Goal: Task Accomplishment & Management: Manage account settings

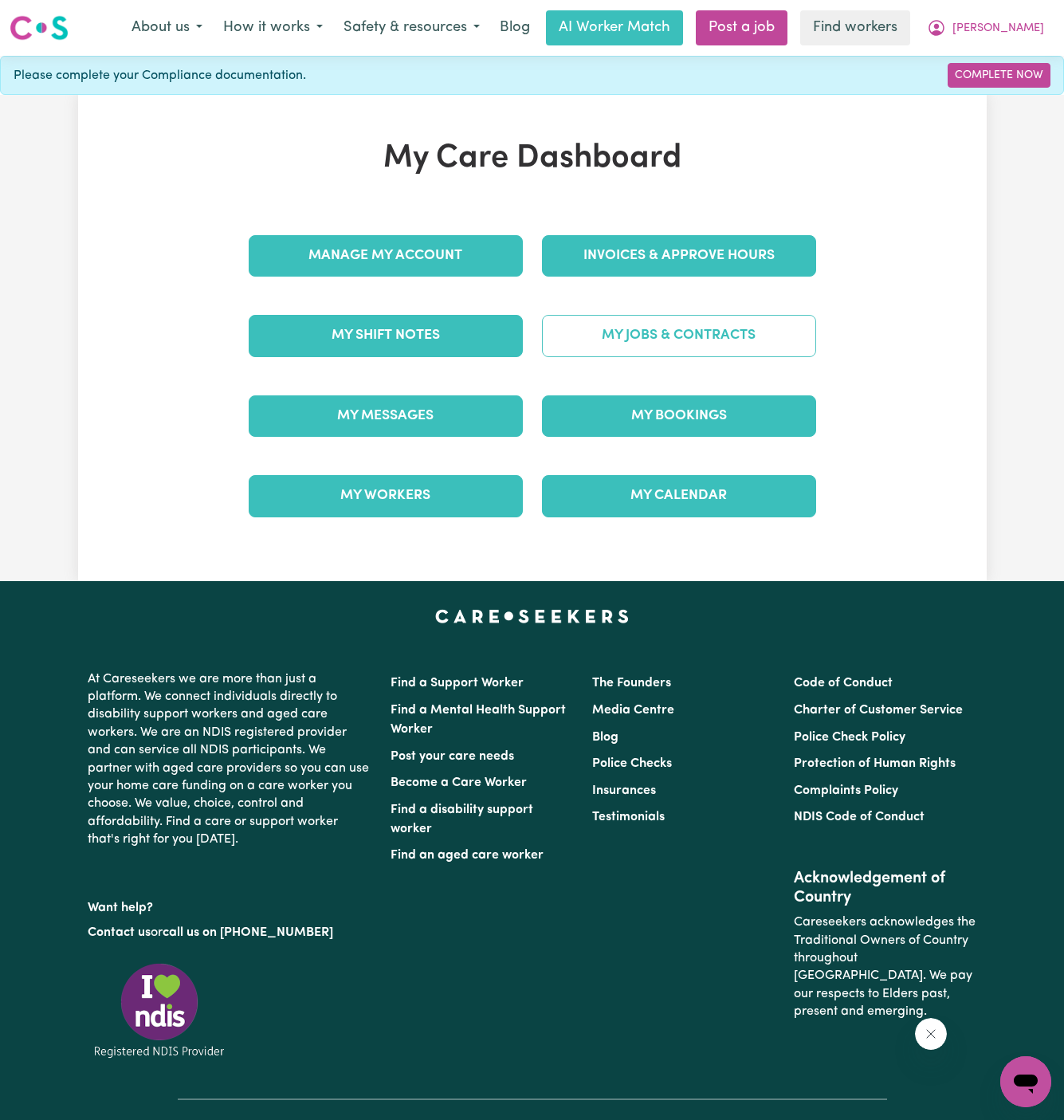
click at [684, 330] on link "My Jobs & Contracts" at bounding box center [679, 336] width 274 height 42
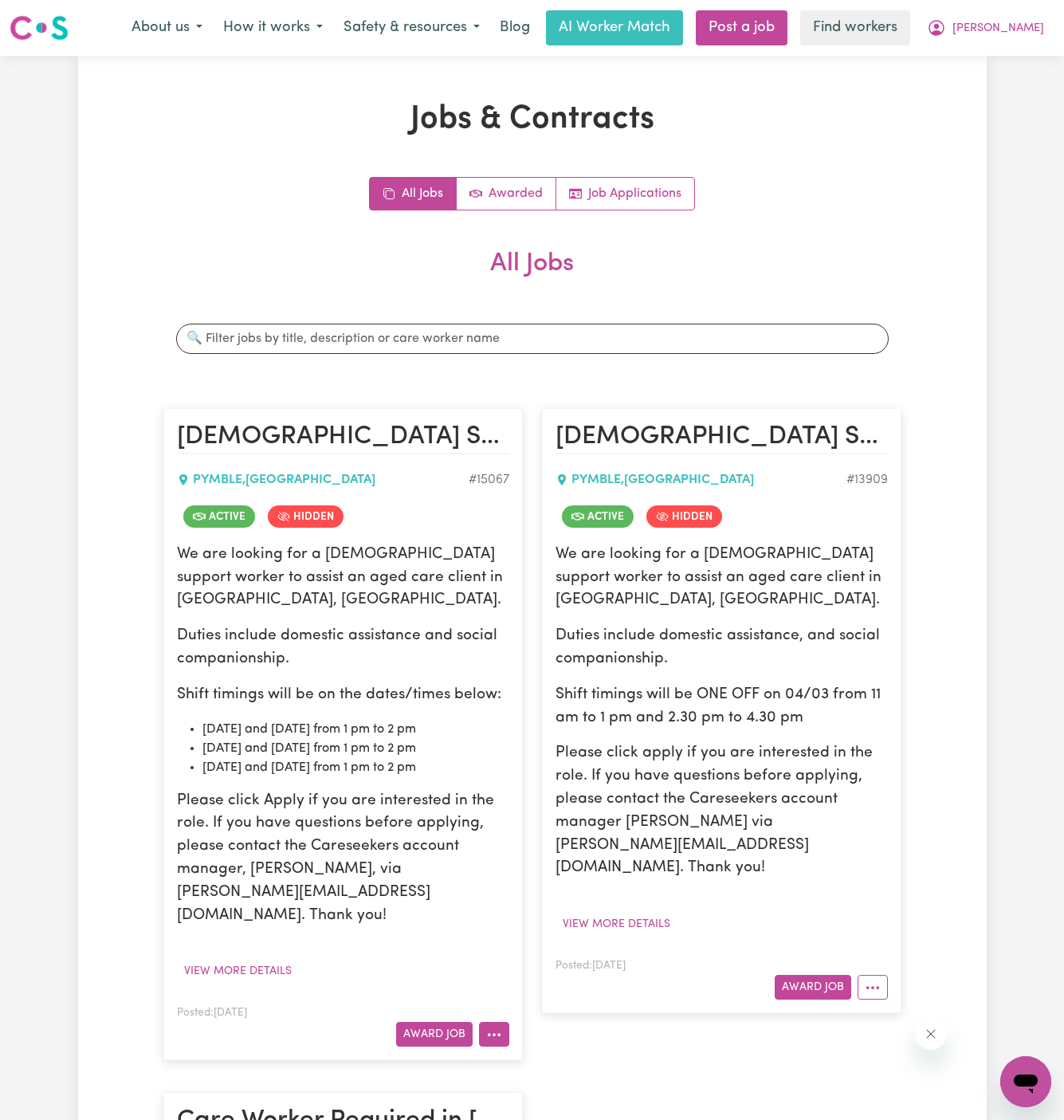
click at [497, 1027] on icon "More options" at bounding box center [494, 1034] width 16 height 16
click at [580, 823] on link "View/Edit Contract" at bounding box center [556, 839] width 154 height 32
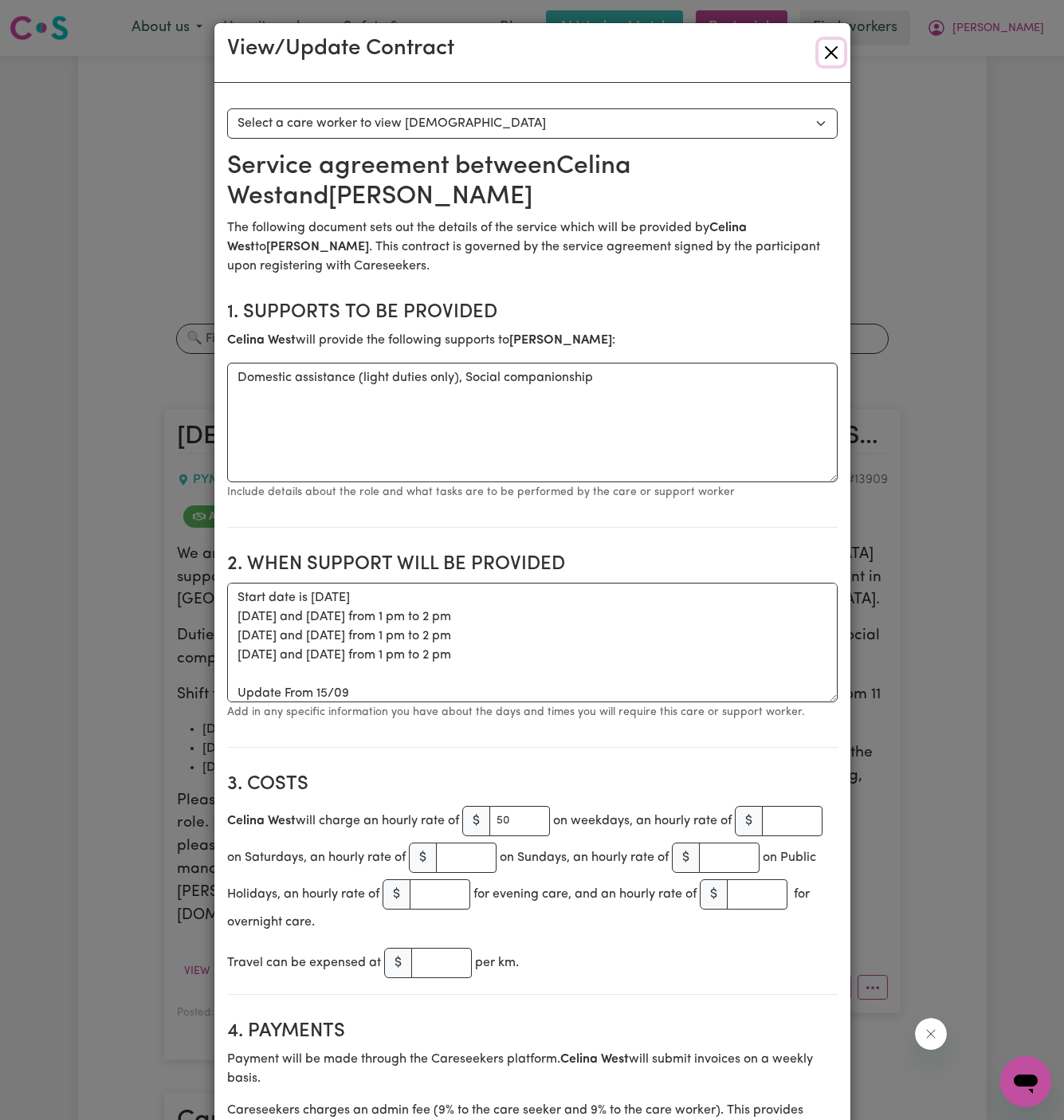
click at [835, 57] on button "Close" at bounding box center [831, 53] width 26 height 26
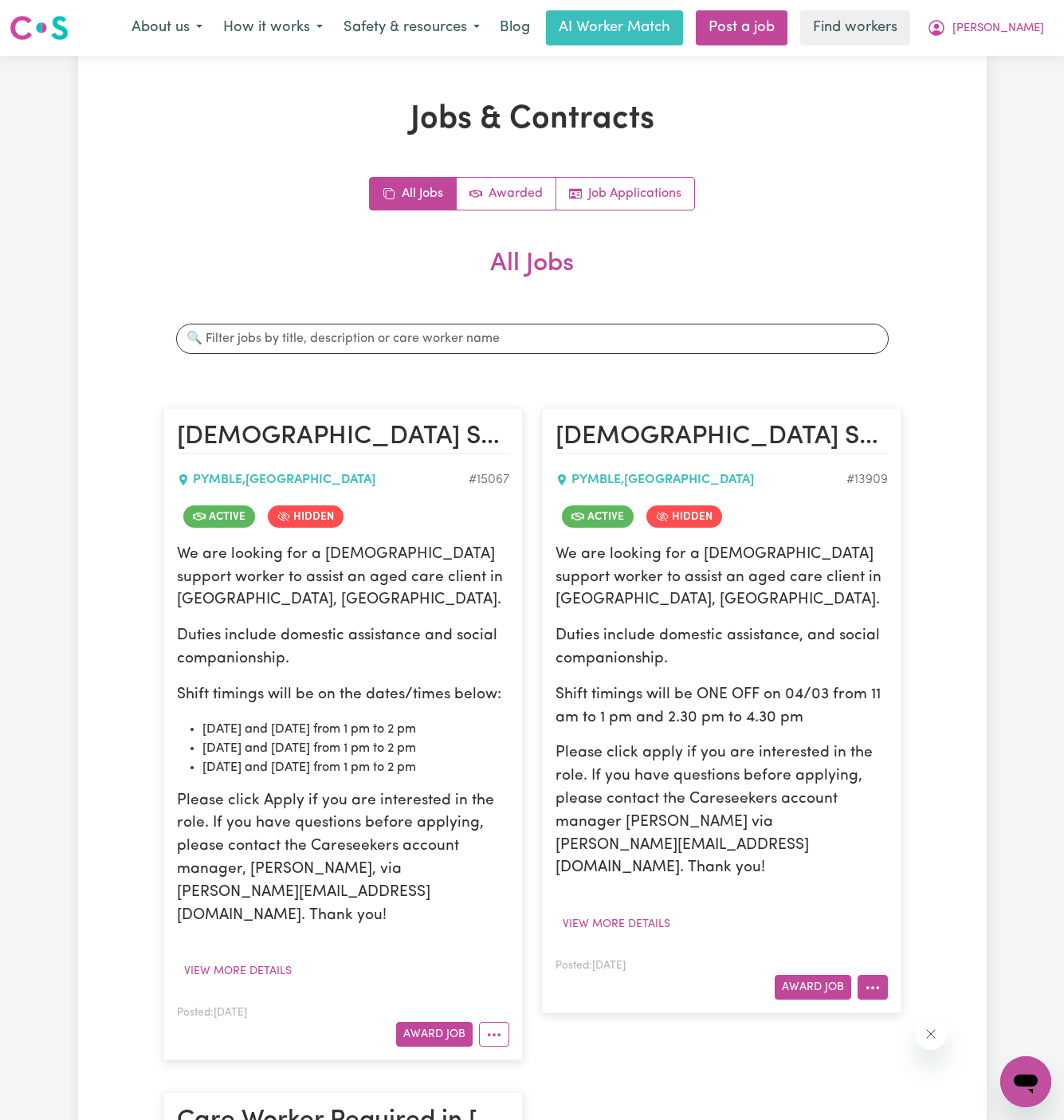
click at [879, 980] on icon "More options" at bounding box center [872, 988] width 16 height 16
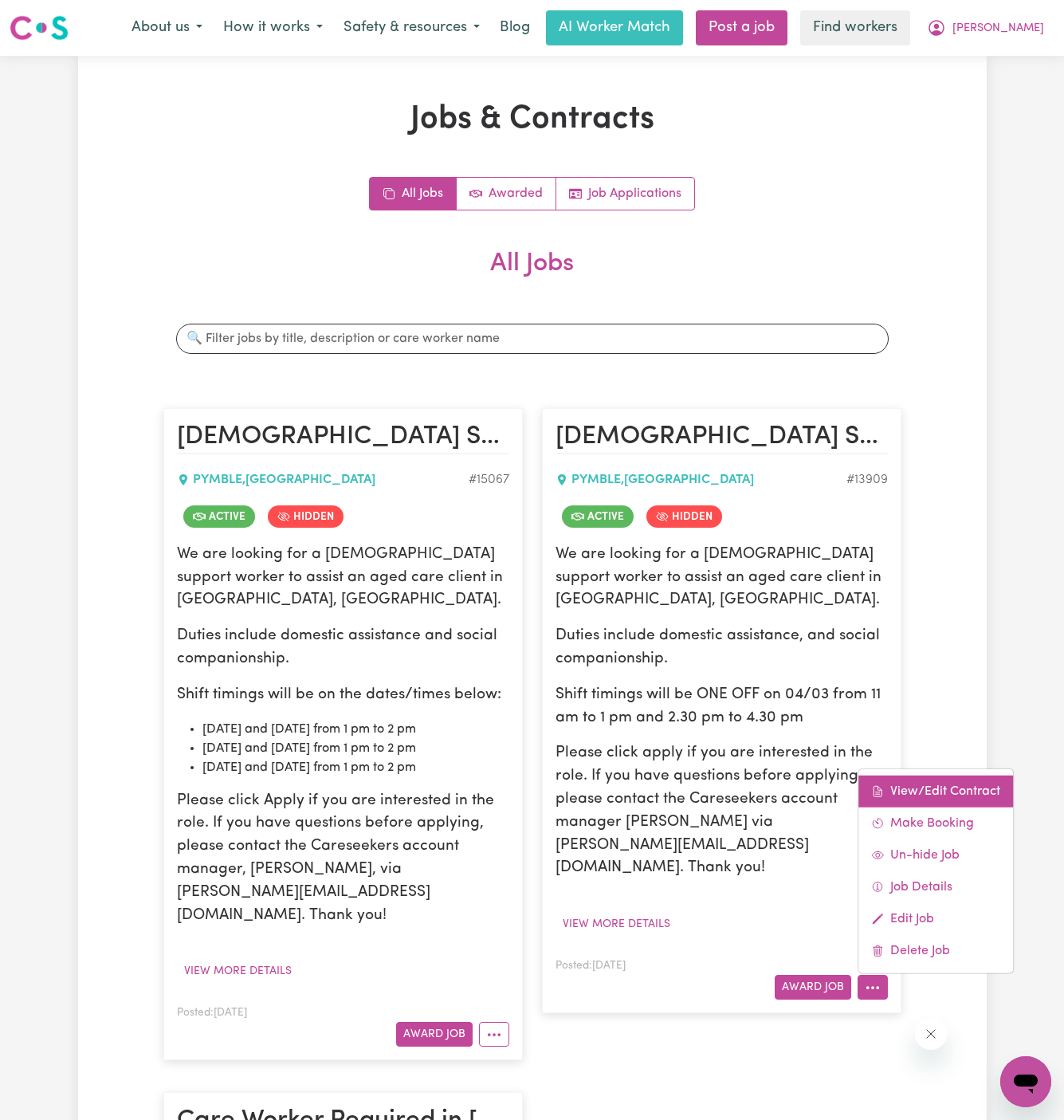
click at [907, 776] on link "View/Edit Contract" at bounding box center [935, 792] width 154 height 32
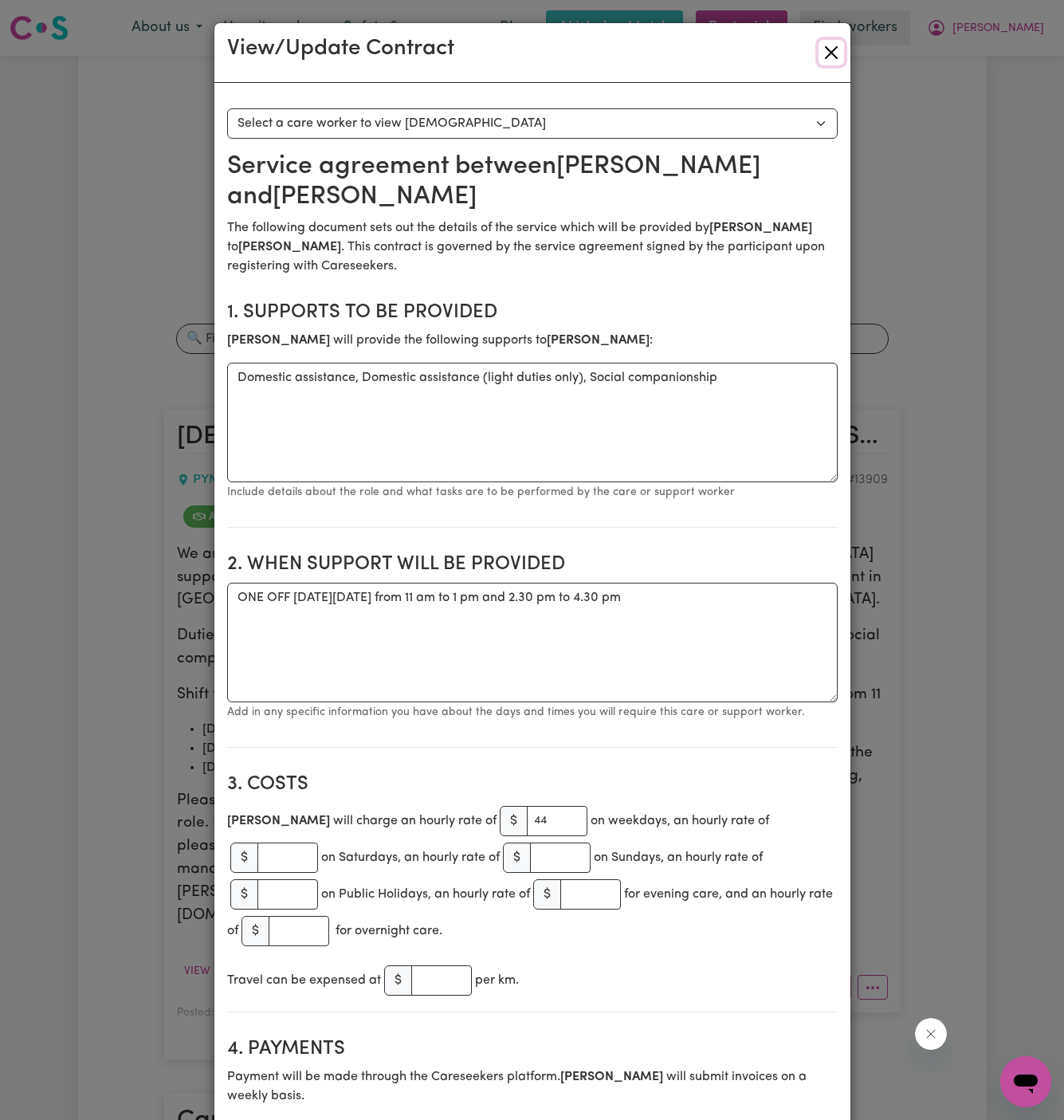
click at [834, 58] on button "Close" at bounding box center [831, 53] width 26 height 26
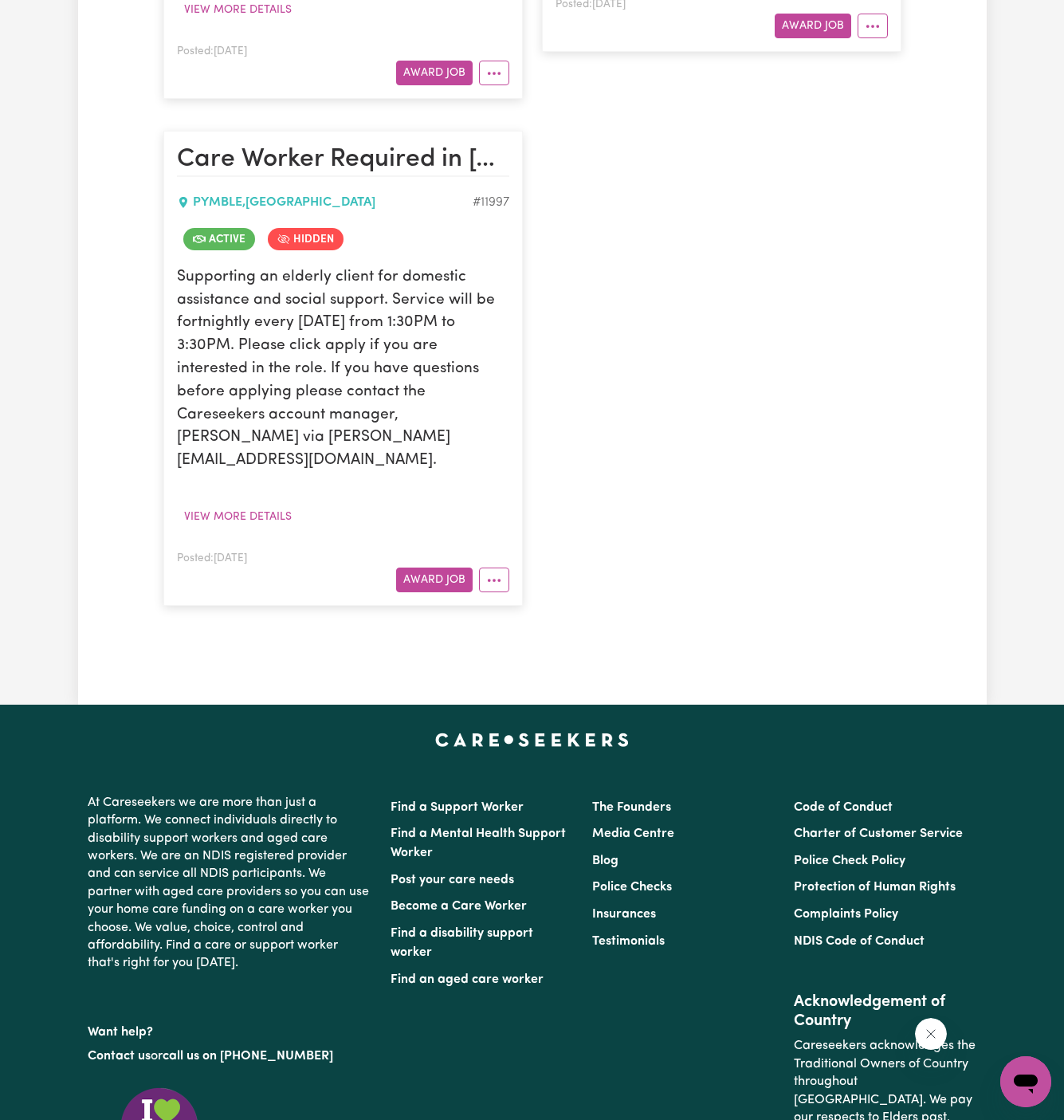
scroll to position [1157, 0]
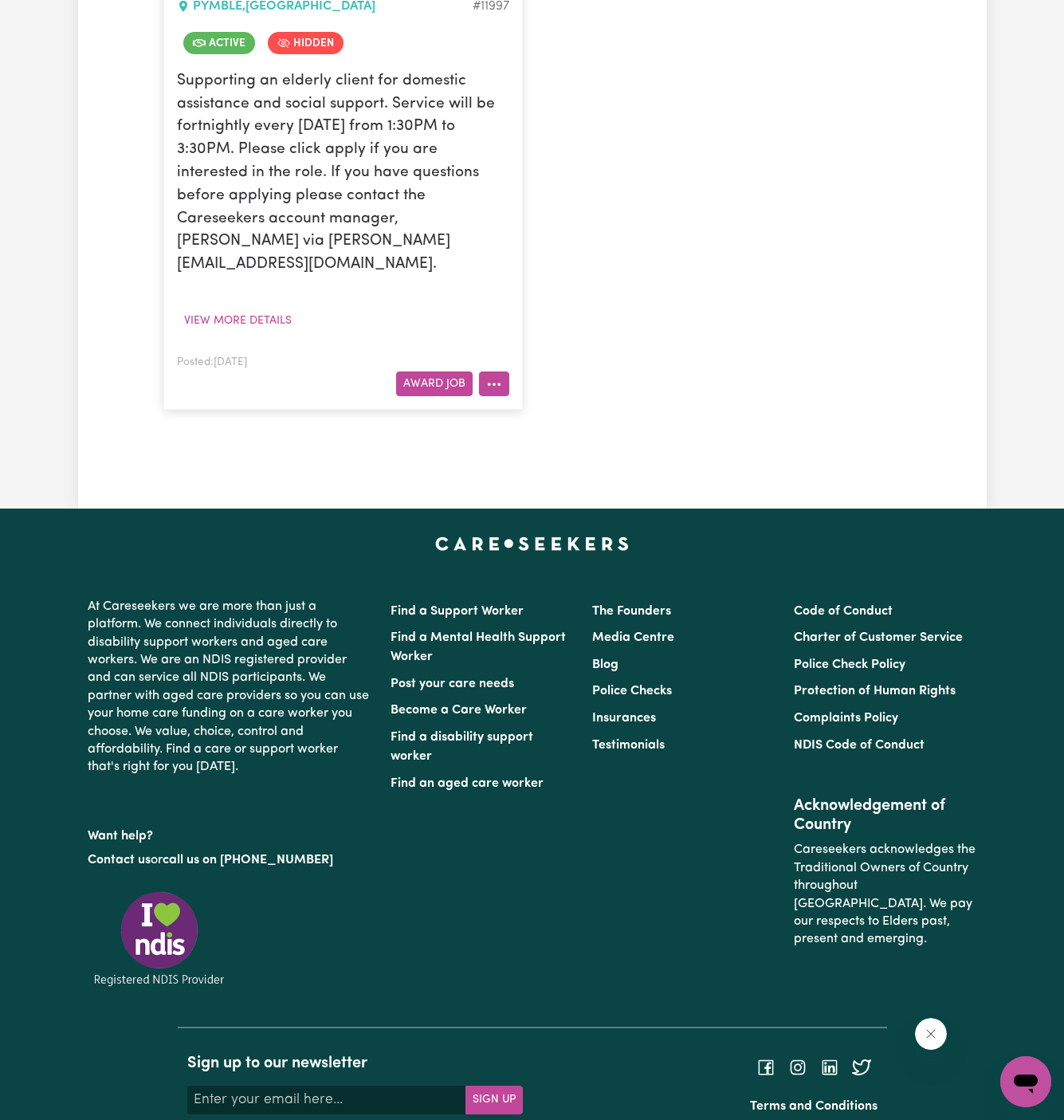
click at [503, 371] on button "More options" at bounding box center [494, 383] width 30 height 25
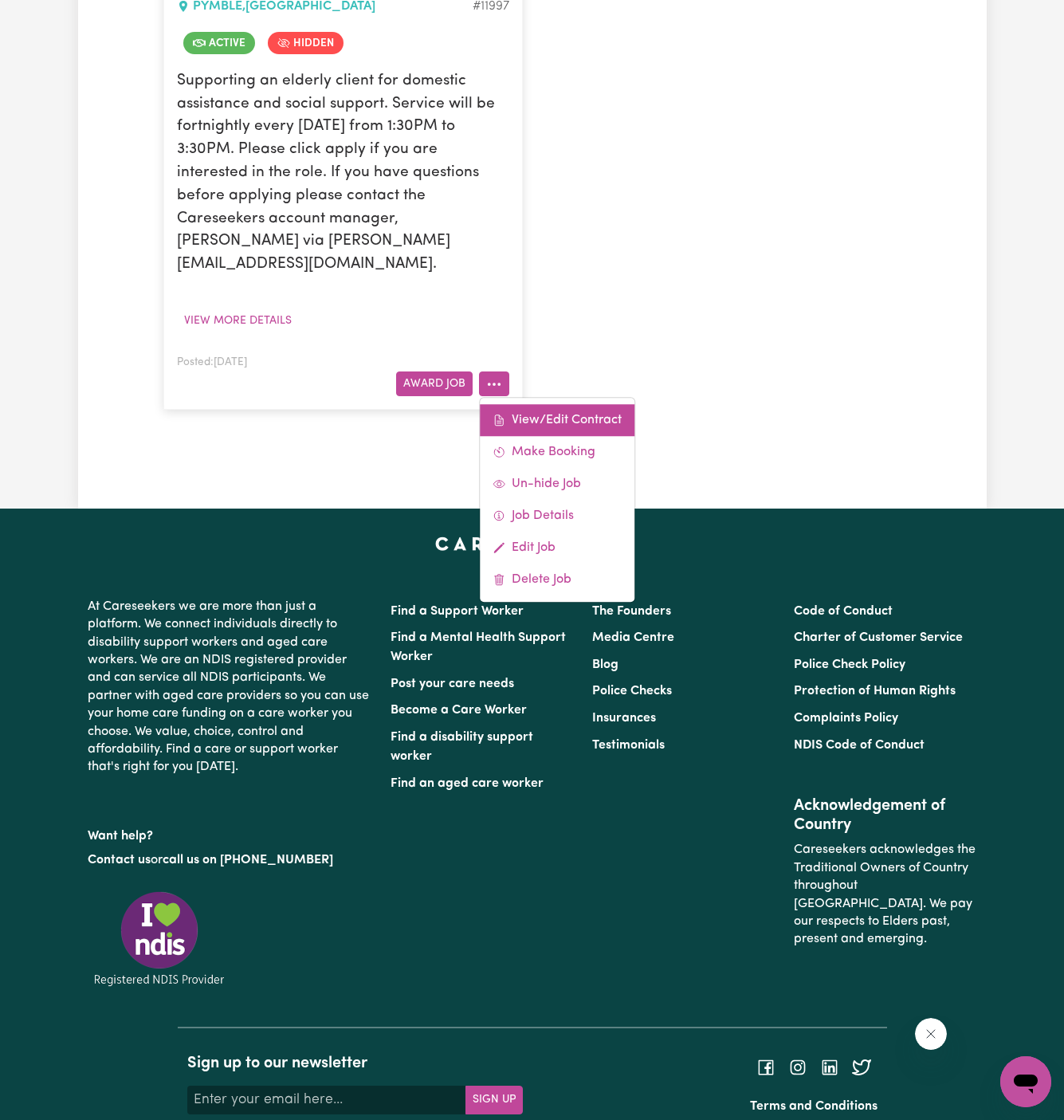
click at [551, 404] on link "View/Edit Contract" at bounding box center [556, 420] width 154 height 32
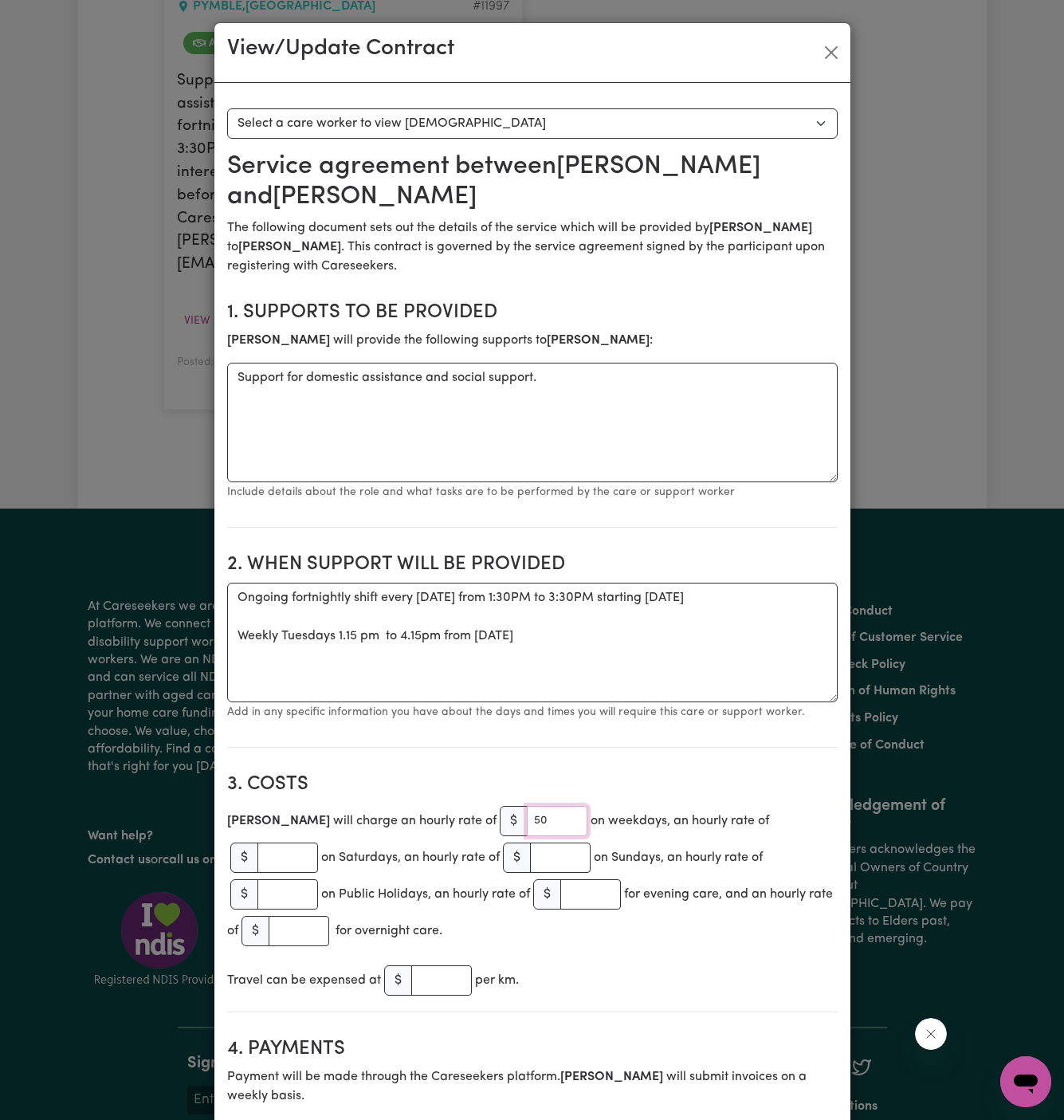
click at [527, 812] on input "50" at bounding box center [557, 821] width 61 height 30
paste input "number"
type input "53"
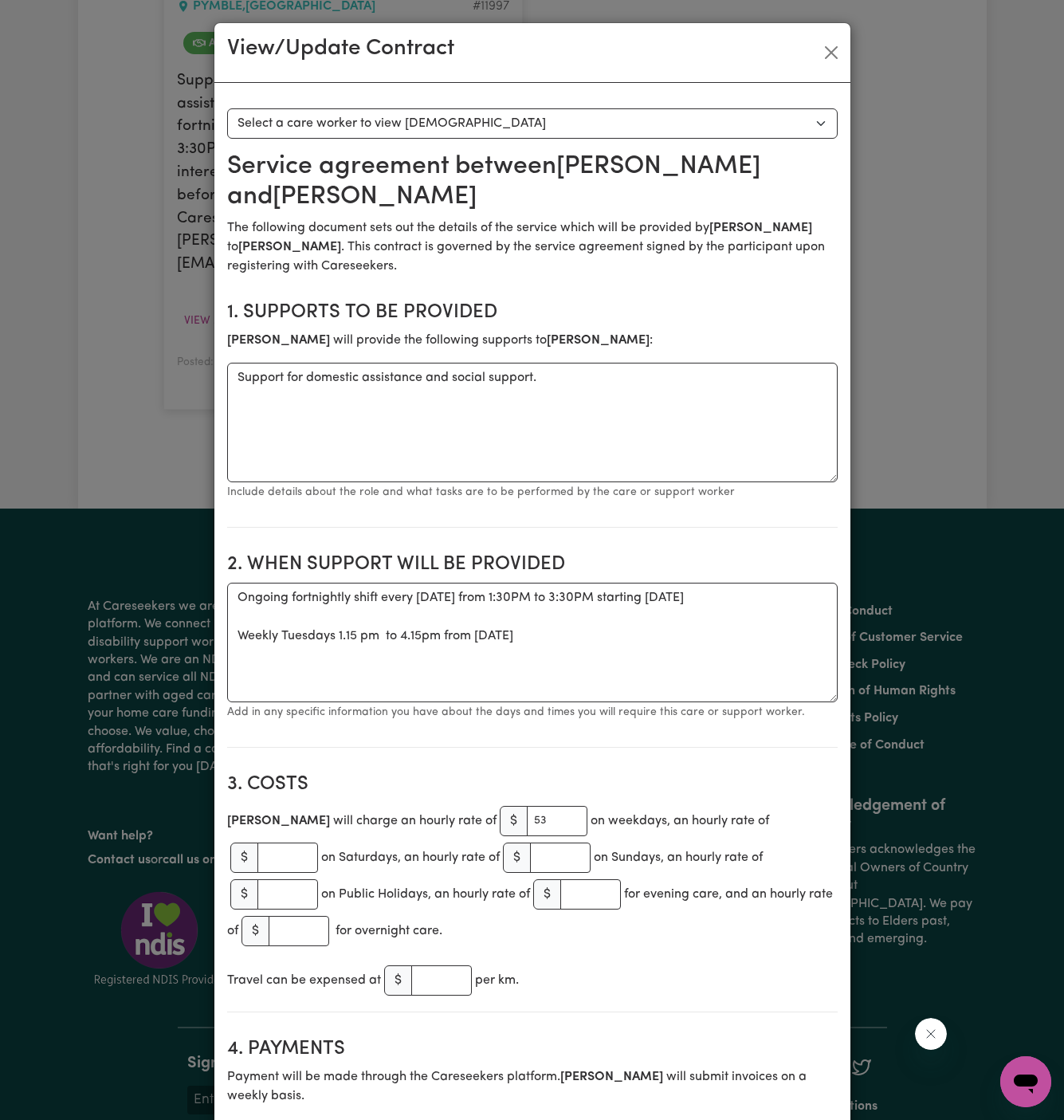
click at [777, 1037] on h2 "4. Payments" at bounding box center [532, 1048] width 611 height 23
click at [701, 963] on div "Travel can be expensed at $ per km." at bounding box center [532, 980] width 611 height 37
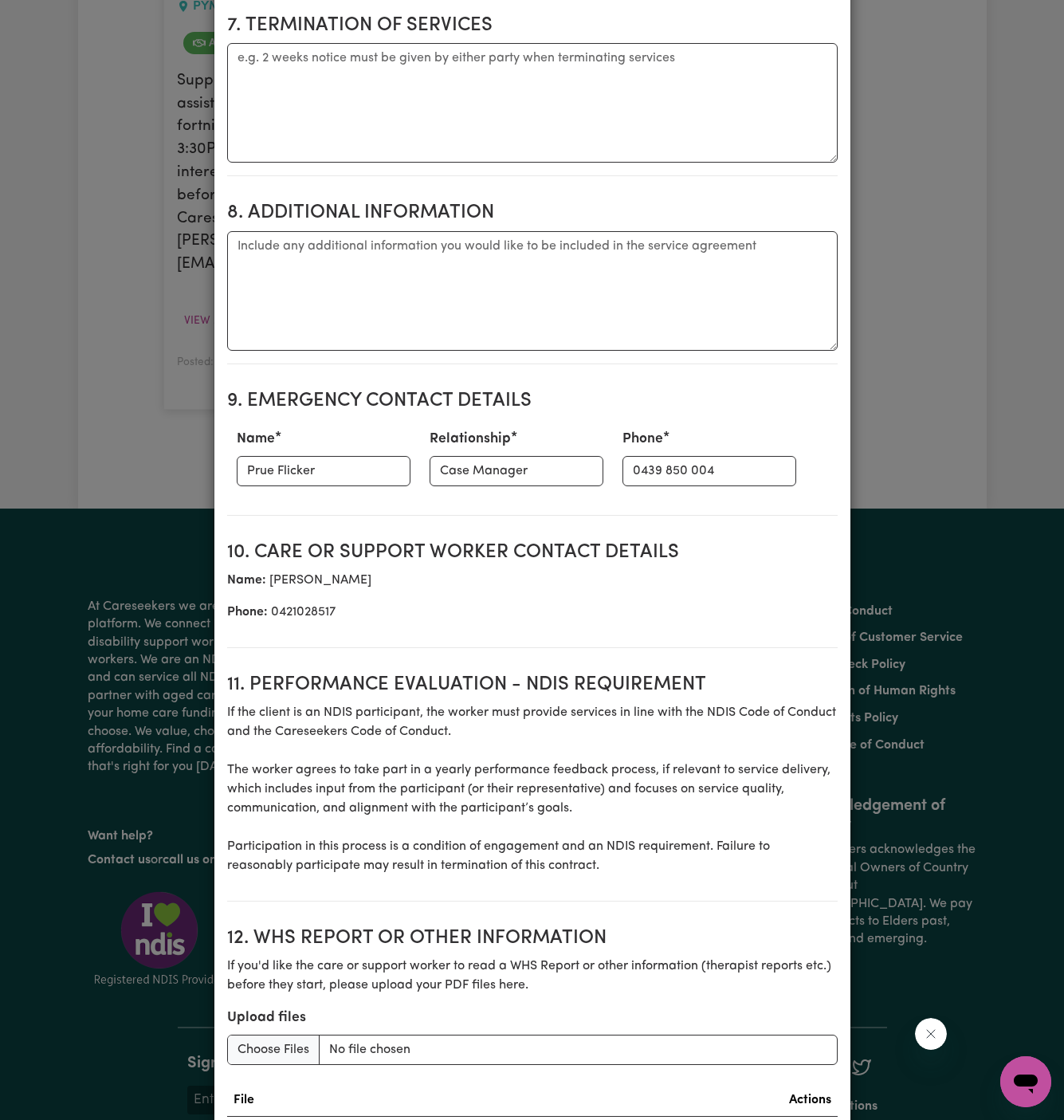
scroll to position [1646, 0]
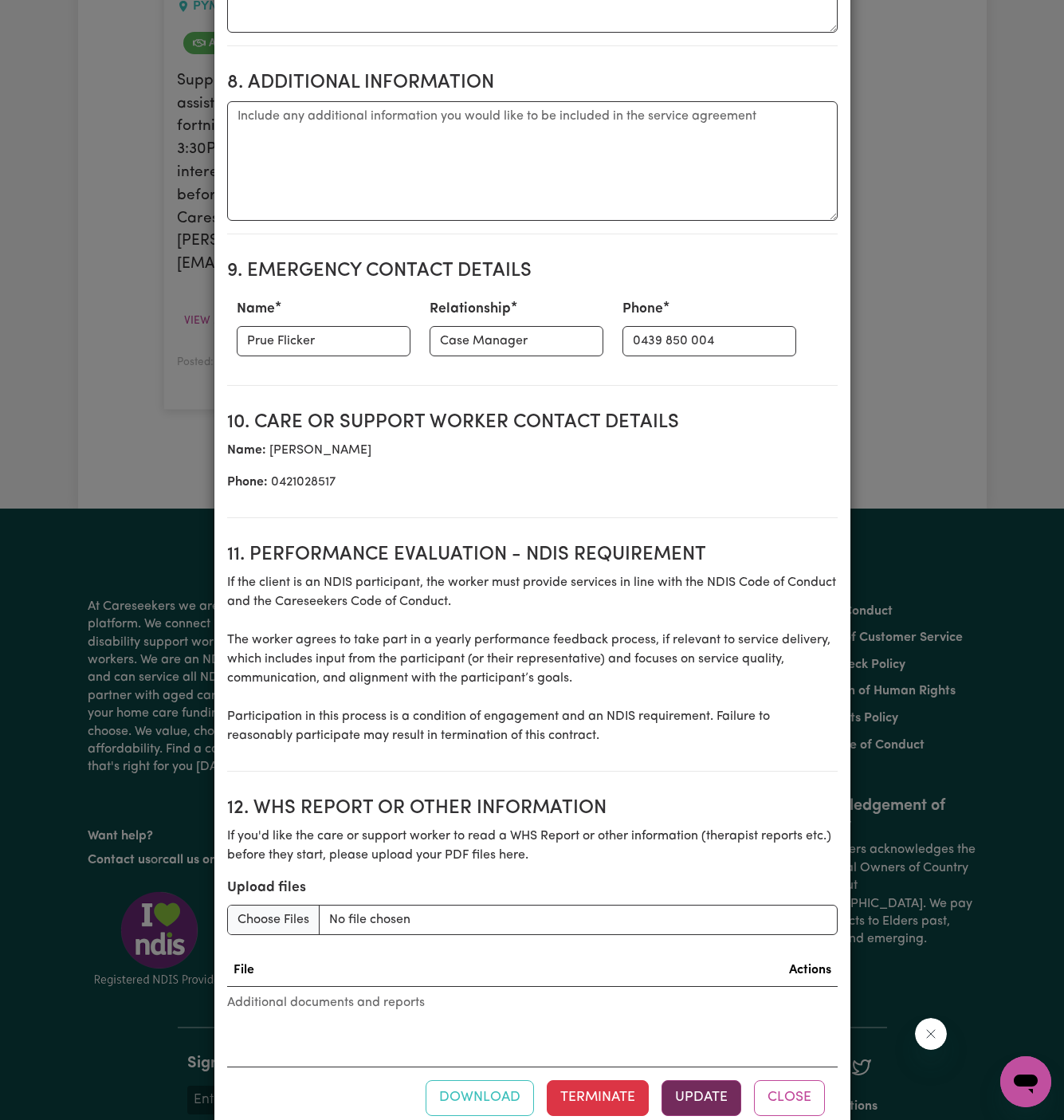
click at [694, 1080] on button "Update" at bounding box center [701, 1097] width 80 height 35
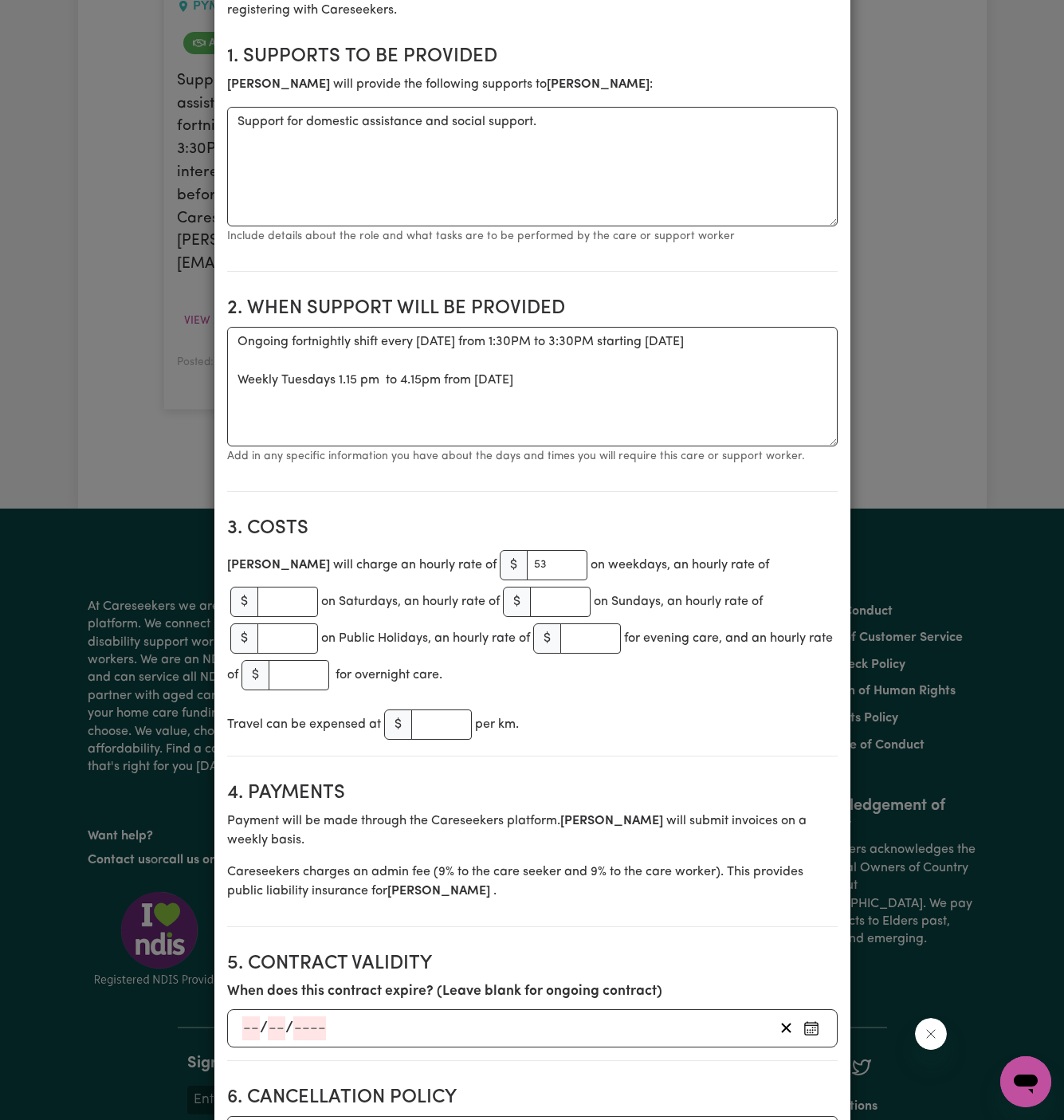
scroll to position [0, 0]
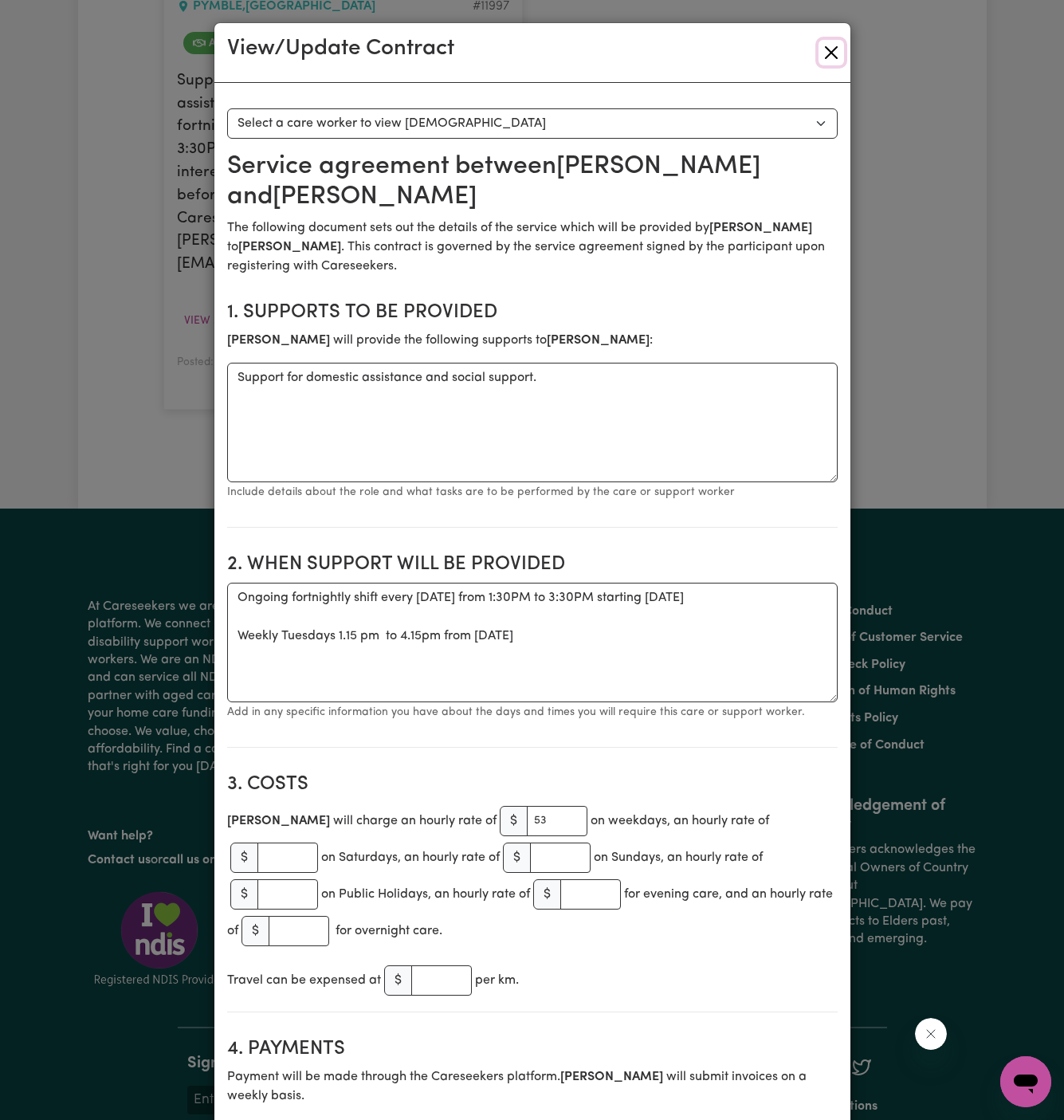
click at [828, 54] on button "Close" at bounding box center [831, 53] width 26 height 26
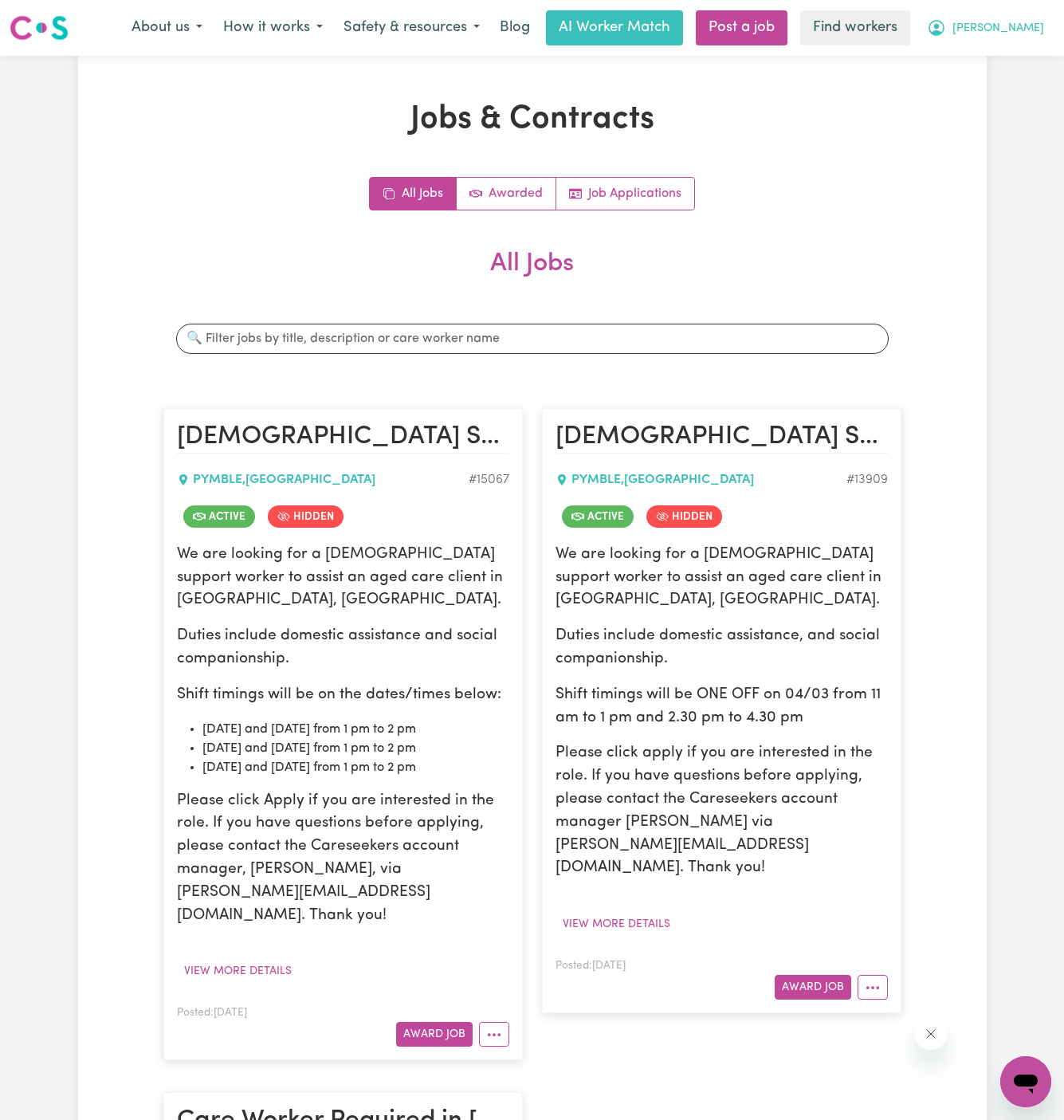
click at [1027, 22] on span "[PERSON_NAME]" at bounding box center [998, 29] width 91 height 18
click at [1023, 89] on link "Logout" at bounding box center [990, 92] width 126 height 30
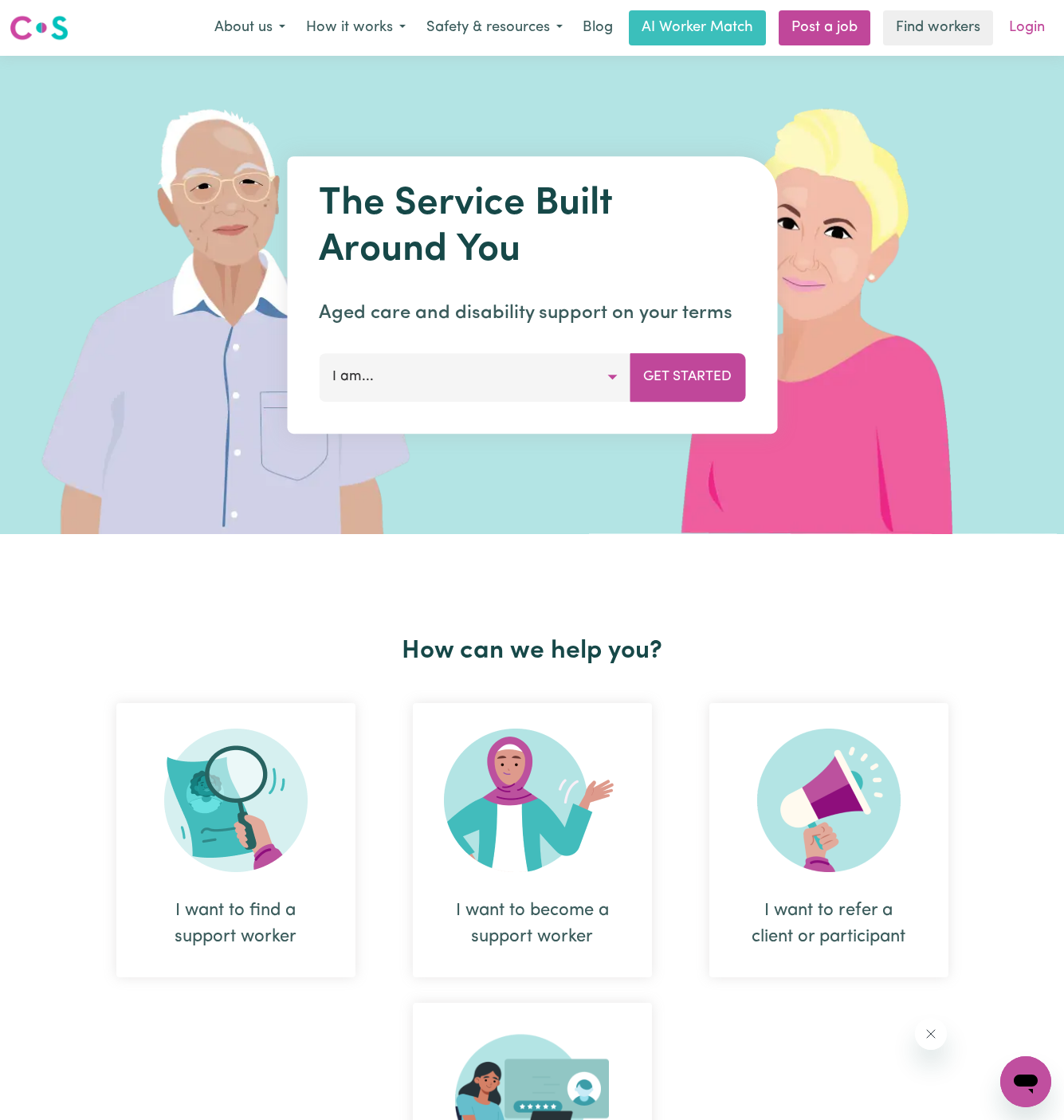
click at [1031, 27] on link "Login" at bounding box center [1026, 27] width 55 height 35
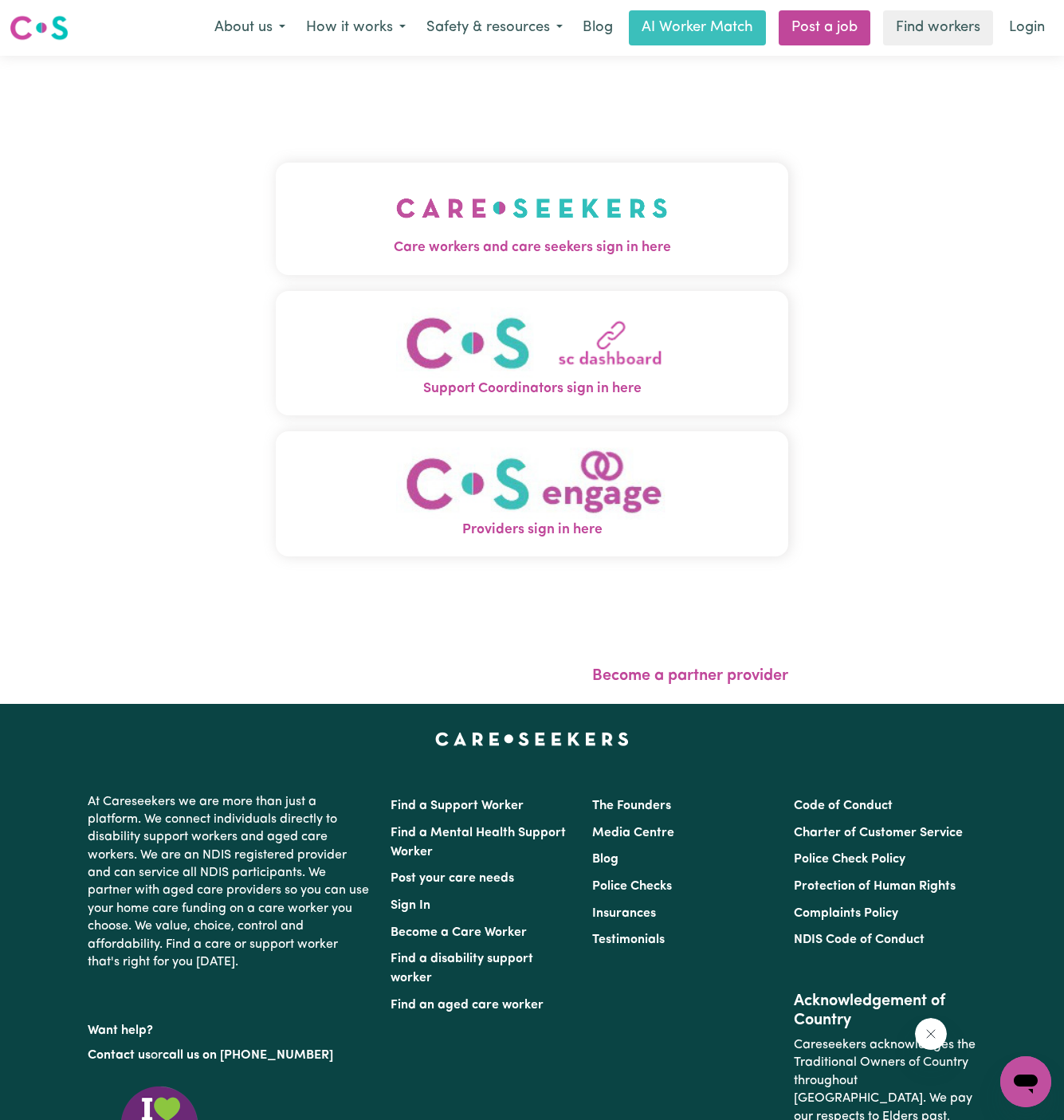
click at [607, 223] on img "Care workers and care seekers sign in here" at bounding box center [531, 207] width 271 height 59
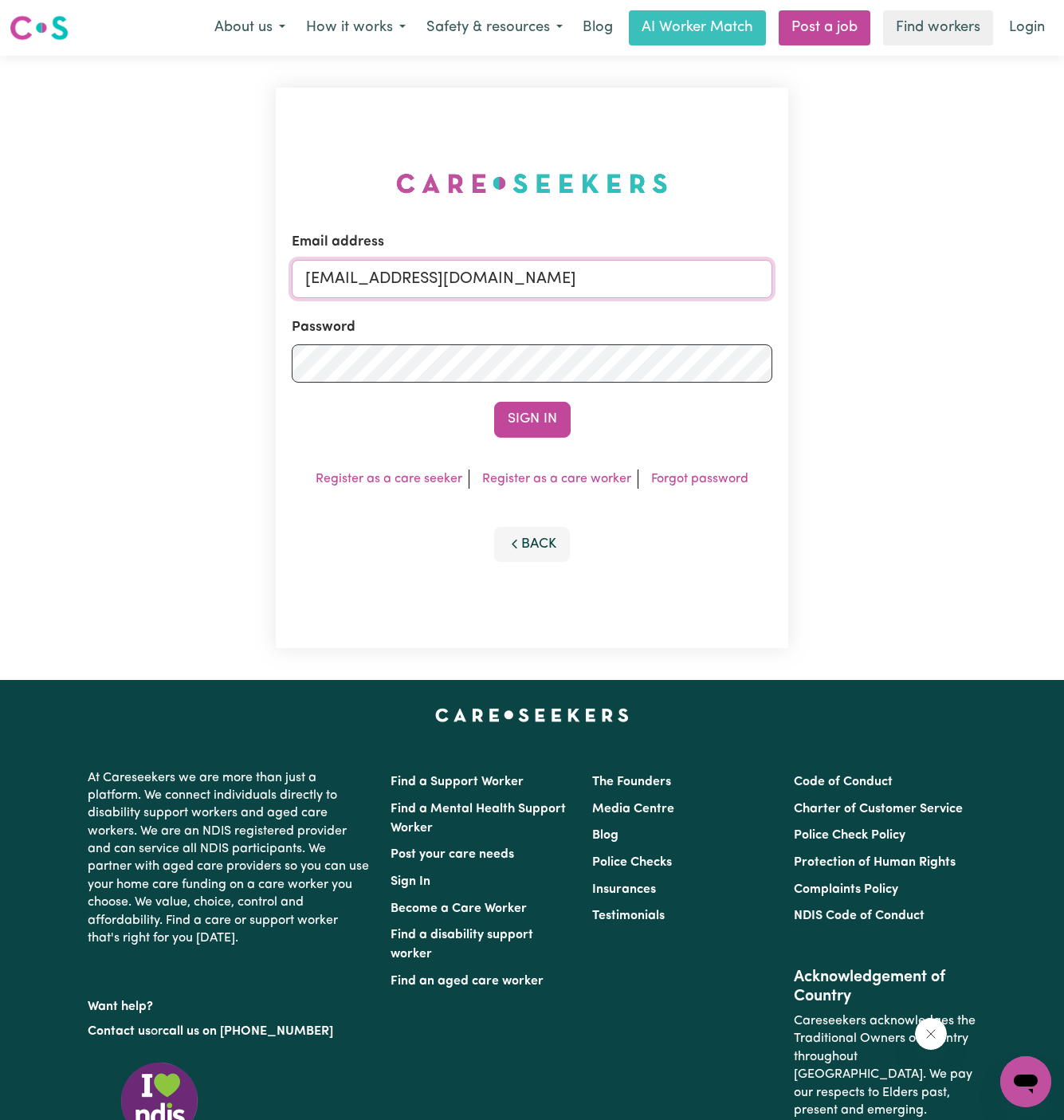
drag, startPoint x: 386, startPoint y: 280, endPoint x: 1018, endPoint y: 280, distance: 632.0
click at [1018, 280] on div "Email address [EMAIL_ADDRESS][DOMAIN_NAME] Password Sign In Register as a care …" at bounding box center [532, 367] width 1064 height 624
click at [536, 445] on div "Email address [EMAIL_ADDRESS][DOMAIN_NAME] Password Sign In Register as a care …" at bounding box center [532, 367] width 513 height 560
click at [543, 415] on button "Sign In" at bounding box center [532, 419] width 77 height 35
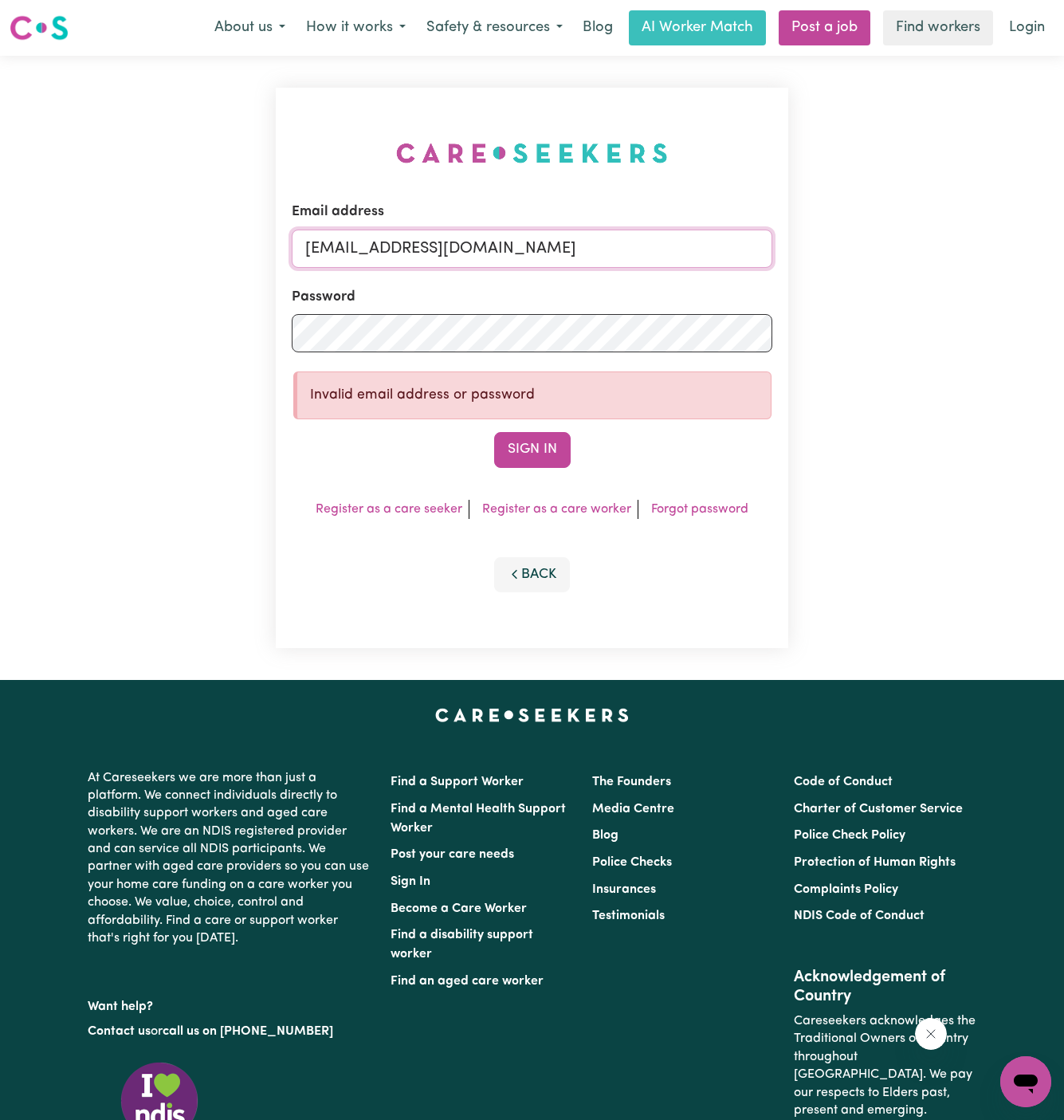
click at [547, 245] on input "[EMAIL_ADDRESS][DOMAIN_NAME]" at bounding box center [532, 249] width 481 height 38
drag, startPoint x: 568, startPoint y: 245, endPoint x: 443, endPoint y: 246, distance: 125.0
click at [443, 246] on input "[EMAIL_ADDRESS][DOMAIN_NAME]" at bounding box center [532, 249] width 481 height 38
type input "[EMAIL_ADDRESS][DOMAIN_NAME]"
click at [494, 432] on button "Sign In" at bounding box center [532, 449] width 77 height 35
